Goal: Task Accomplishment & Management: Manage account settings

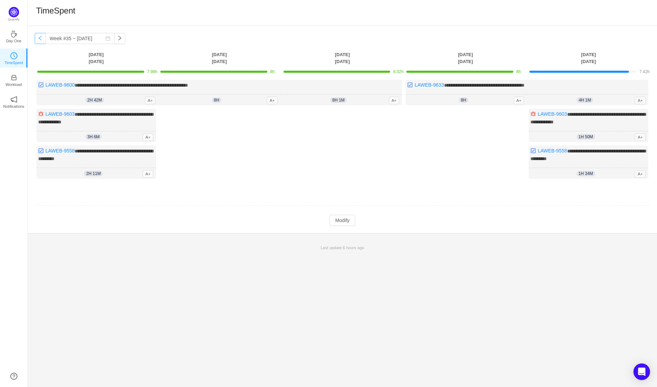
click at [42, 41] on button "button" at bounding box center [40, 38] width 11 height 11
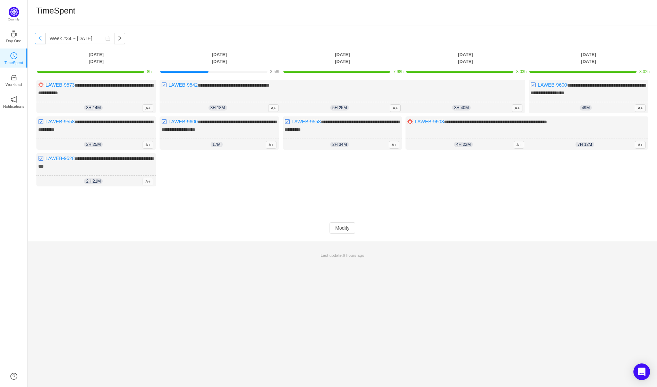
click at [42, 41] on button "button" at bounding box center [40, 38] width 11 height 11
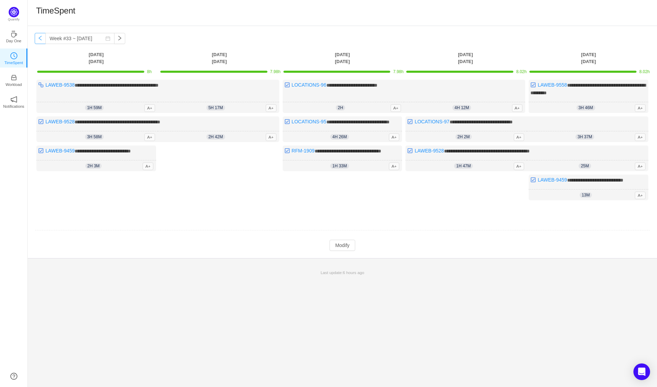
click at [42, 41] on button "button" at bounding box center [40, 38] width 11 height 11
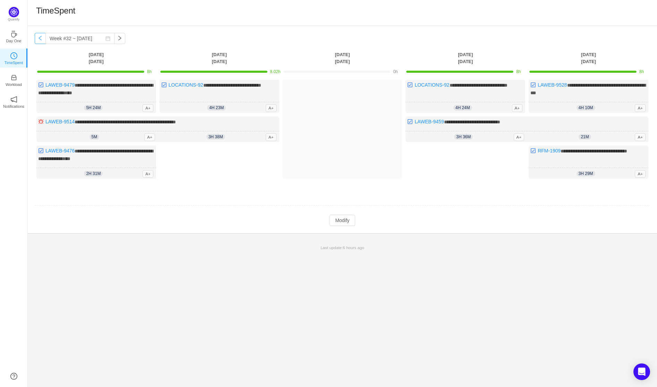
click at [42, 41] on button "button" at bounding box center [40, 38] width 11 height 11
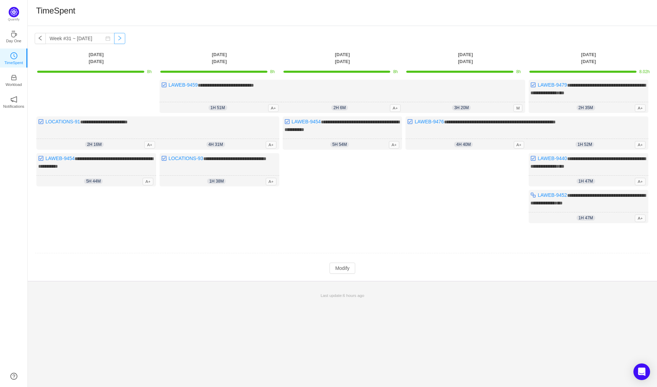
click at [117, 38] on button "button" at bounding box center [119, 38] width 11 height 11
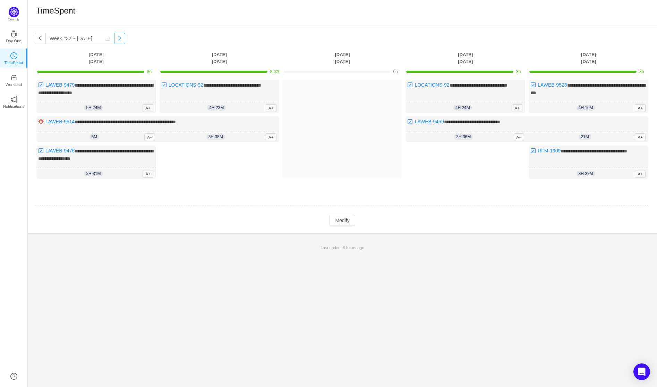
click at [116, 36] on button "button" at bounding box center [119, 38] width 11 height 11
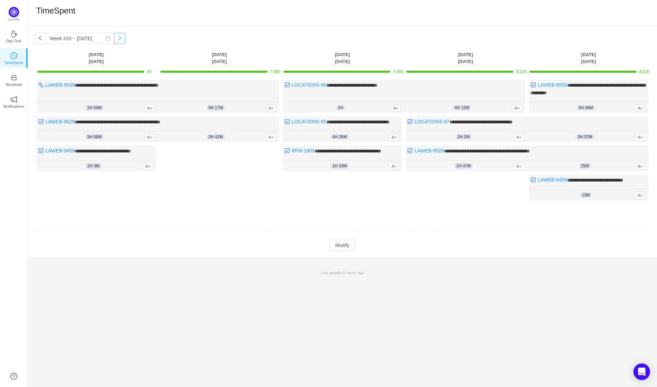
click at [114, 43] on button "button" at bounding box center [119, 38] width 11 height 11
type input "Week #34 ~ [DATE]"
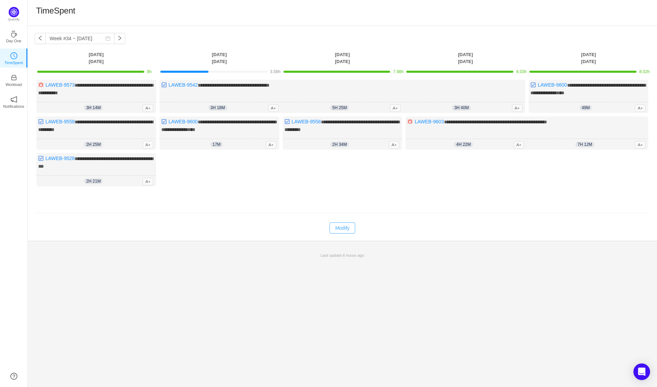
click at [338, 224] on button "Modify" at bounding box center [341, 228] width 25 height 11
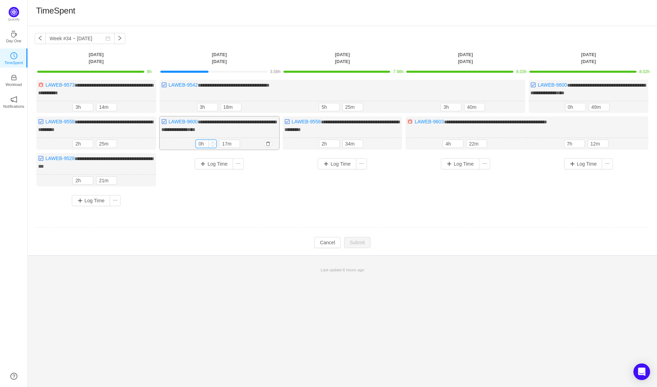
drag, startPoint x: 201, startPoint y: 143, endPoint x: 197, endPoint y: 142, distance: 4.6
click at [197, 142] on input "0h" at bounding box center [206, 144] width 20 height 8
drag, startPoint x: 199, startPoint y: 143, endPoint x: 195, endPoint y: 142, distance: 4.2
click at [195, 142] on div "3h 17m 3h 17m" at bounding box center [219, 144] width 119 height 12
type input "4h"
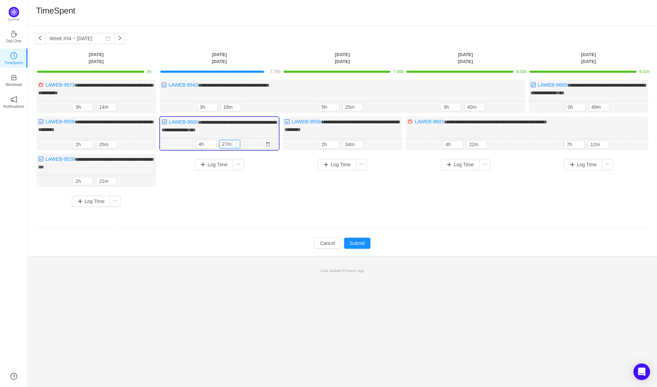
click at [234, 140] on span "Increase Value" at bounding box center [235, 142] width 7 height 5
click at [236, 145] on icon "icon: down" at bounding box center [236, 146] width 2 height 2
click at [225, 143] on input "37m" at bounding box center [229, 144] width 20 height 8
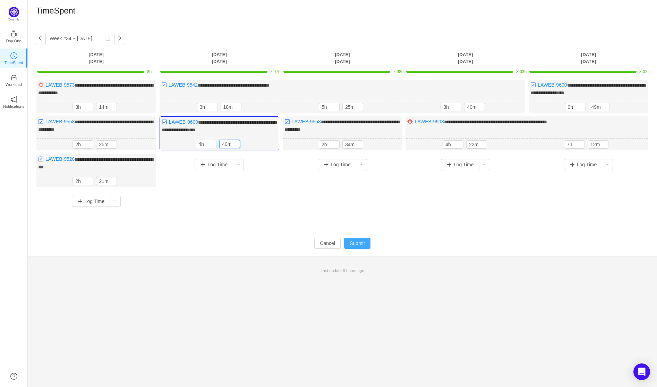
type input "40m"
click at [362, 240] on button "Submit" at bounding box center [357, 243] width 26 height 11
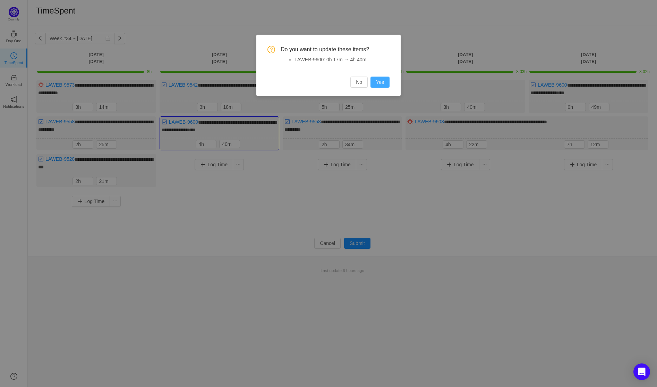
click at [381, 82] on button "Yes" at bounding box center [379, 82] width 19 height 11
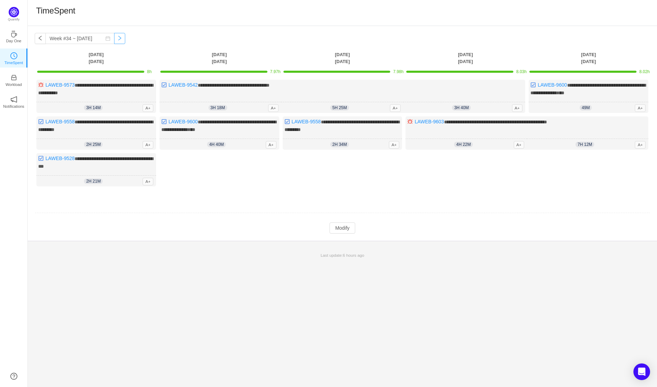
click at [115, 38] on button "button" at bounding box center [119, 38] width 11 height 11
type input "Week #35 ~ [DATE]"
